Goal: Information Seeking & Learning: Learn about a topic

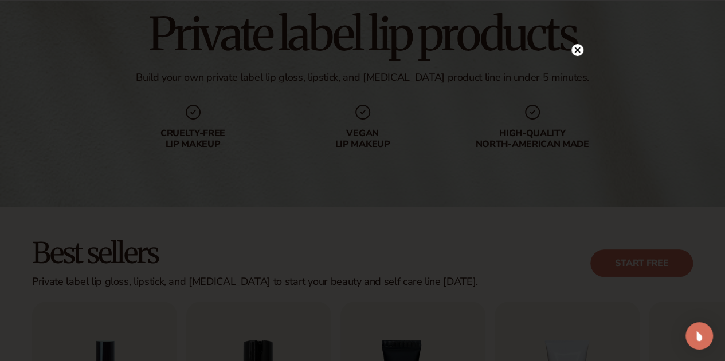
scroll to position [107, 0]
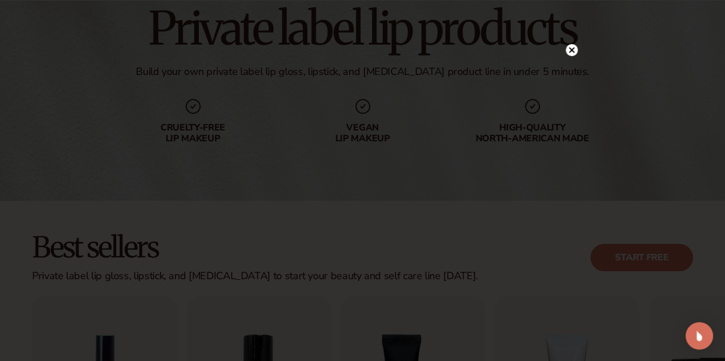
click at [570, 53] on circle at bounding box center [571, 50] width 12 height 12
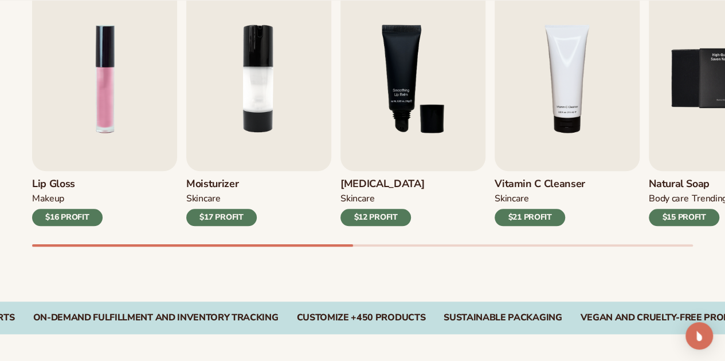
scroll to position [419, 0]
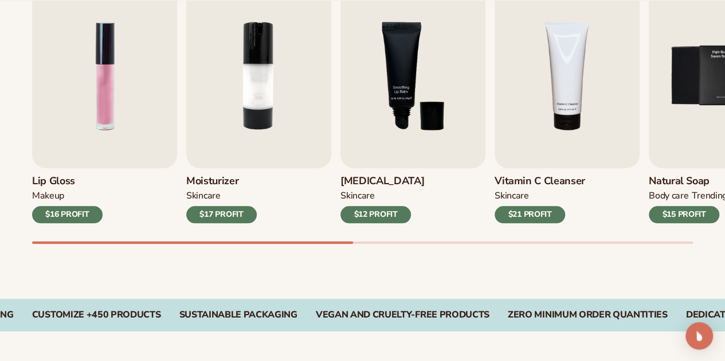
click at [58, 211] on div "$16 PROFIT" at bounding box center [67, 214] width 70 height 17
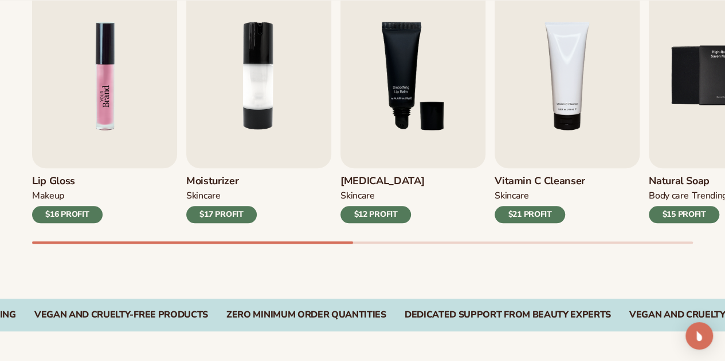
click at [108, 112] on img "1 / 9" at bounding box center [104, 75] width 145 height 185
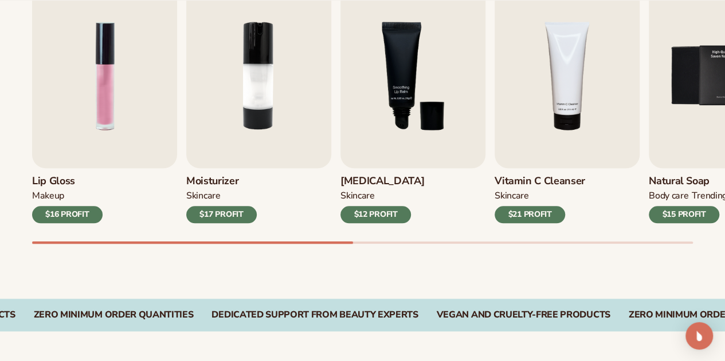
click at [77, 217] on div "$16 PROFIT" at bounding box center [67, 214] width 70 height 17
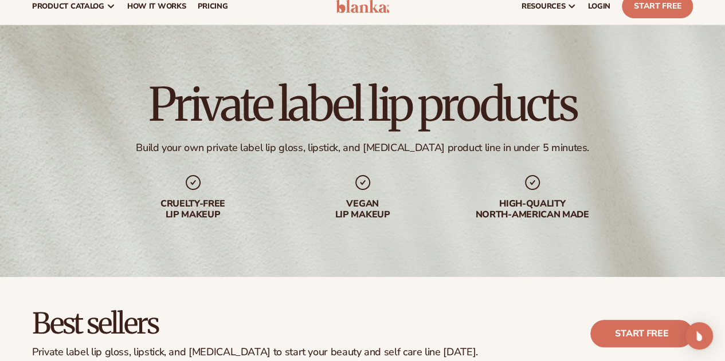
scroll to position [0, 0]
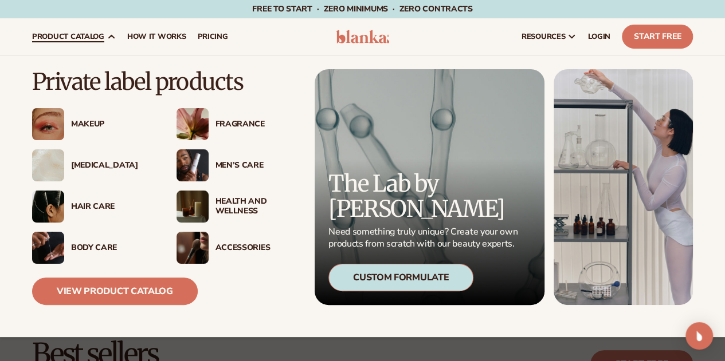
click at [74, 127] on div "Makeup" at bounding box center [112, 125] width 82 height 10
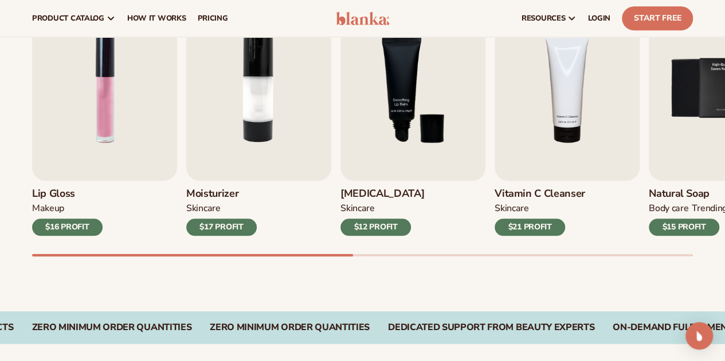
scroll to position [399, 0]
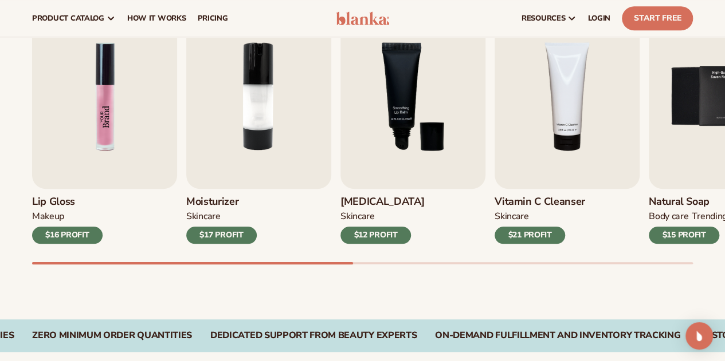
click at [116, 86] on img "1 / 9" at bounding box center [104, 96] width 145 height 185
click at [77, 237] on div "$16 PROFIT" at bounding box center [67, 235] width 70 height 17
click at [144, 150] on img "1 / 9" at bounding box center [104, 96] width 145 height 185
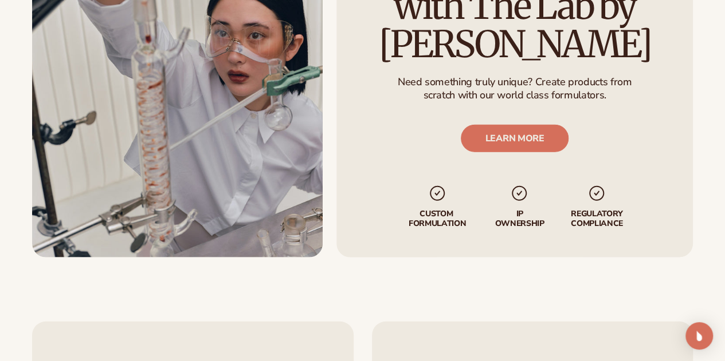
scroll to position [1473, 0]
